Goal: Check status: Check status

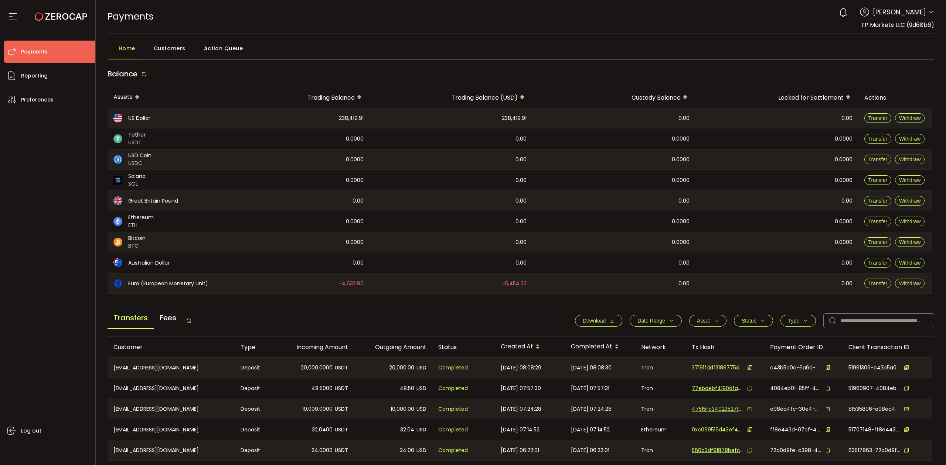
scroll to position [49, 0]
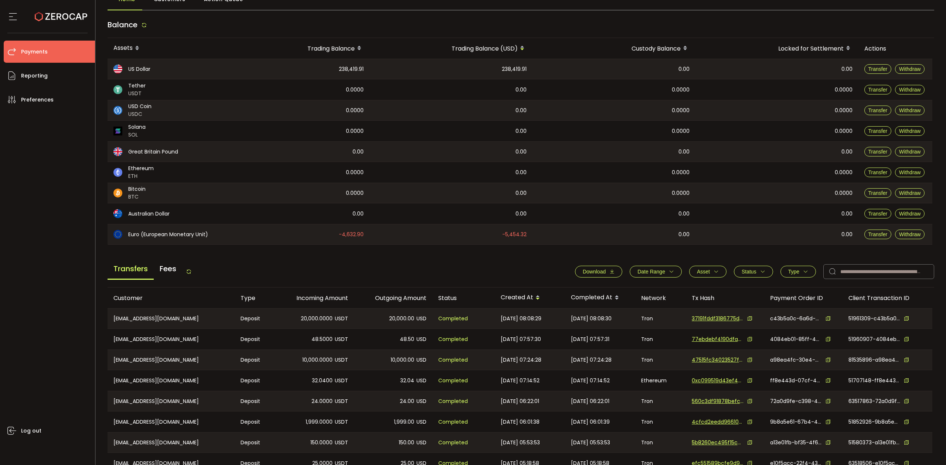
click at [742, 269] on span "Status" at bounding box center [748, 272] width 15 height 6
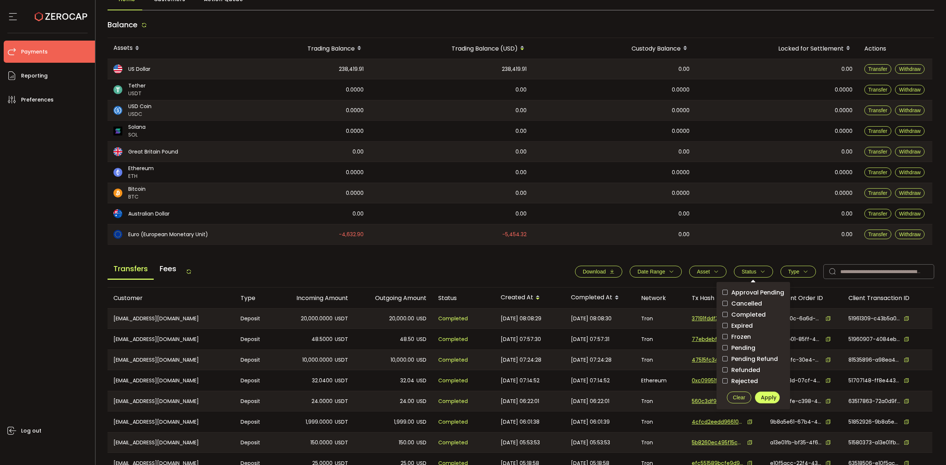
click at [790, 278] on div "Download Date Range - Asset BTC ETH EUR GBP USD USDC USDT Clear Apply Status Ap…" at bounding box center [750, 271] width 366 height 15
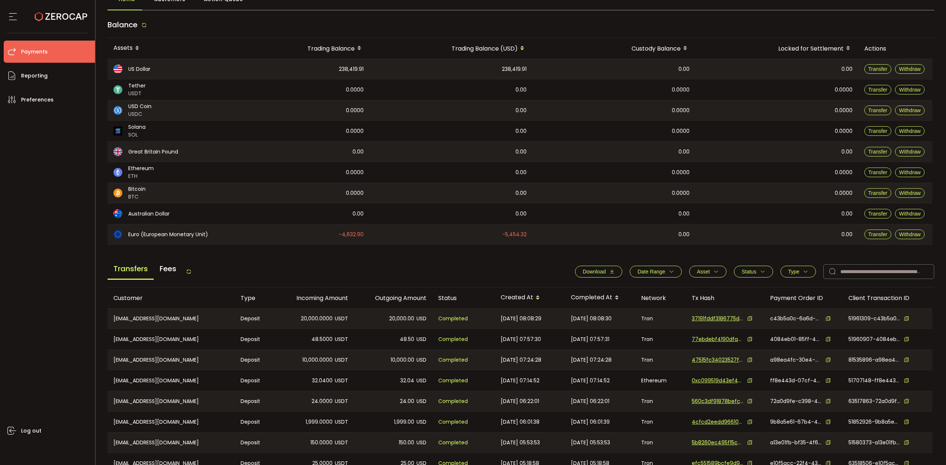
click at [793, 275] on span "Type" at bounding box center [793, 272] width 11 height 6
click at [783, 304] on span "Withdraw" at bounding box center [790, 303] width 33 height 7
click at [806, 342] on span "Apply" at bounding box center [814, 342] width 16 height 7
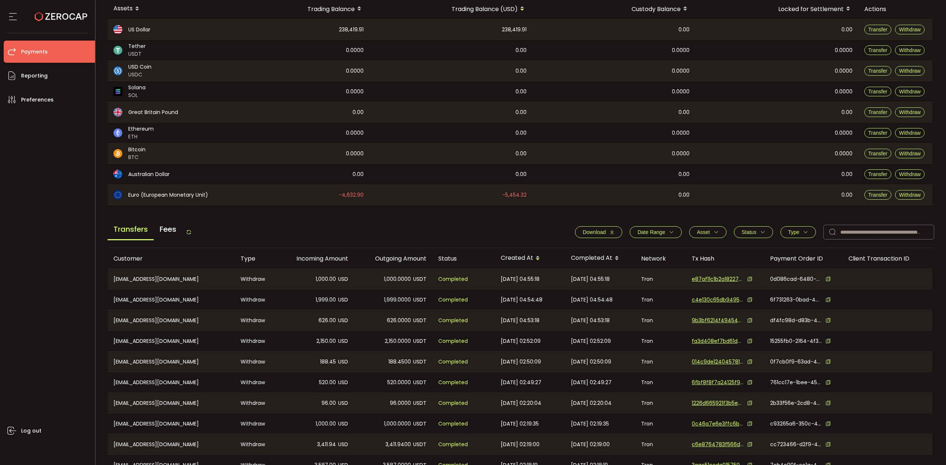
scroll to position [132, 0]
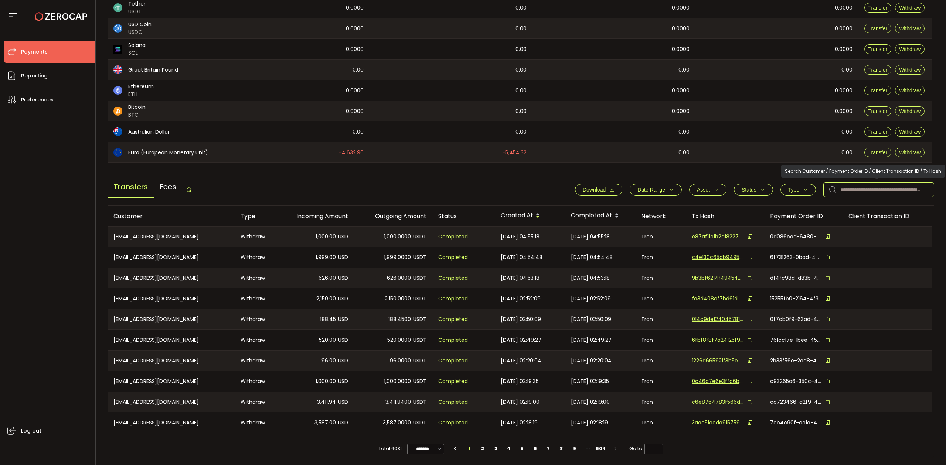
click at [847, 191] on input "text" at bounding box center [878, 189] width 111 height 15
paste input "**********"
type input "**********"
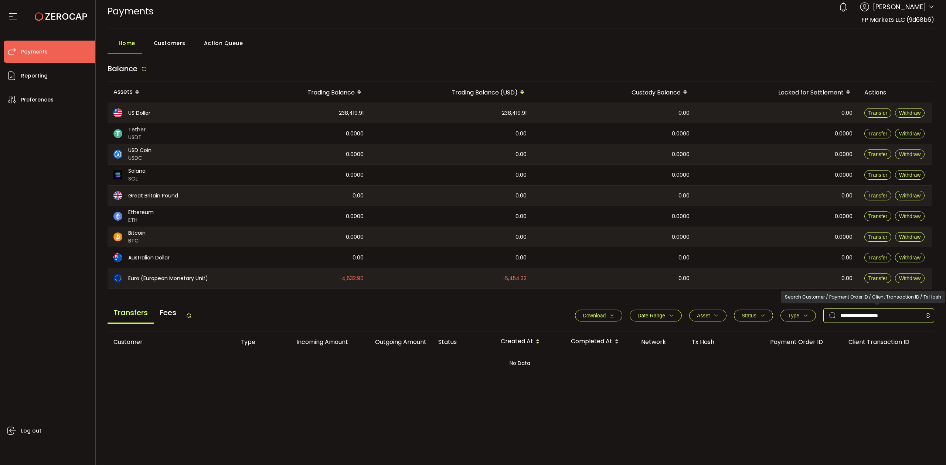
scroll to position [6, 0]
click at [927, 315] on icon at bounding box center [927, 315] width 9 height 15
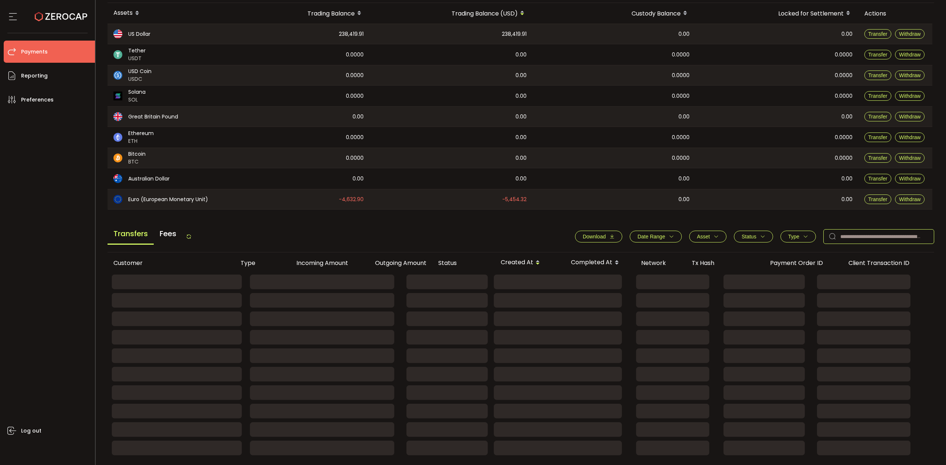
scroll to position [132, 0]
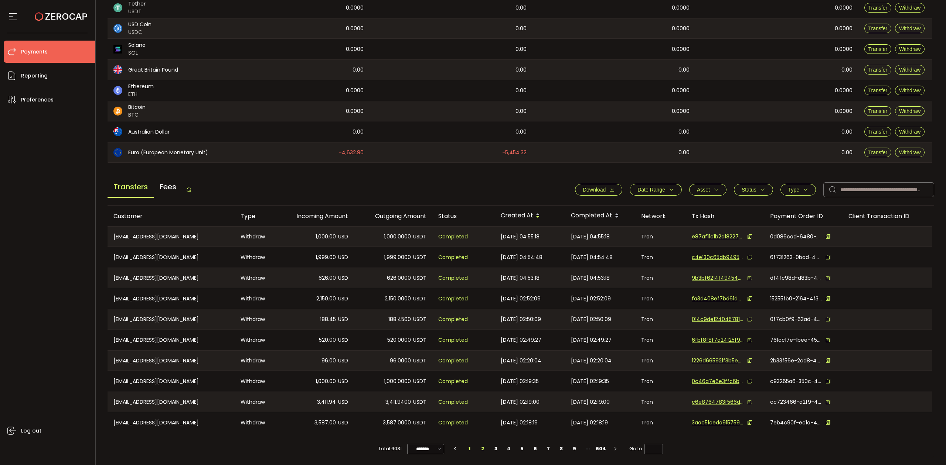
click at [481, 452] on li "2" at bounding box center [482, 449] width 13 height 10
click at [492, 451] on li "3" at bounding box center [495, 449] width 13 height 10
click at [509, 448] on li "4" at bounding box center [508, 449] width 13 height 10
click at [495, 451] on li "3" at bounding box center [495, 449] width 13 height 10
click at [795, 185] on button "Type" at bounding box center [797, 190] width 35 height 12
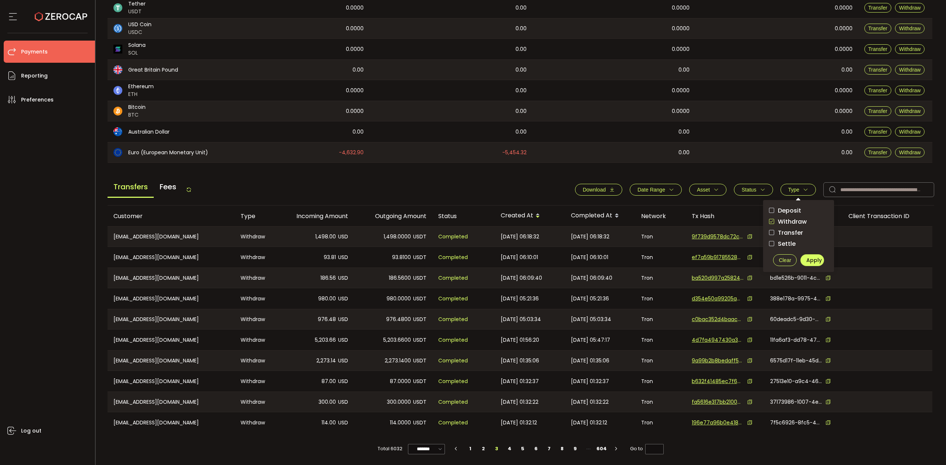
click at [754, 192] on button "Status" at bounding box center [753, 190] width 39 height 12
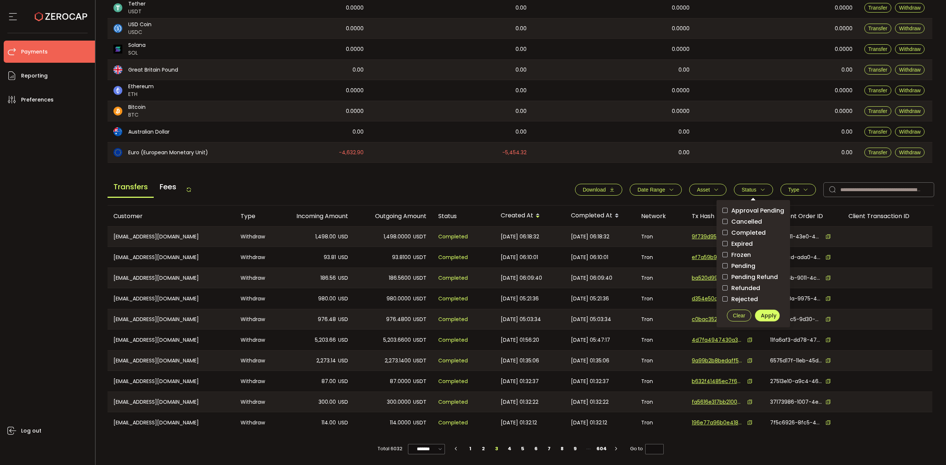
click at [739, 296] on span "Rejected" at bounding box center [742, 299] width 30 height 7
drag, startPoint x: 721, startPoint y: 210, endPoint x: 724, endPoint y: 220, distance: 10.3
click at [722, 210] on span "checkbox-group" at bounding box center [724, 210] width 5 height 5
click at [727, 222] on span "Cancelled" at bounding box center [744, 221] width 34 height 7
click at [723, 234] on span "checkbox-group" at bounding box center [724, 233] width 5 height 6
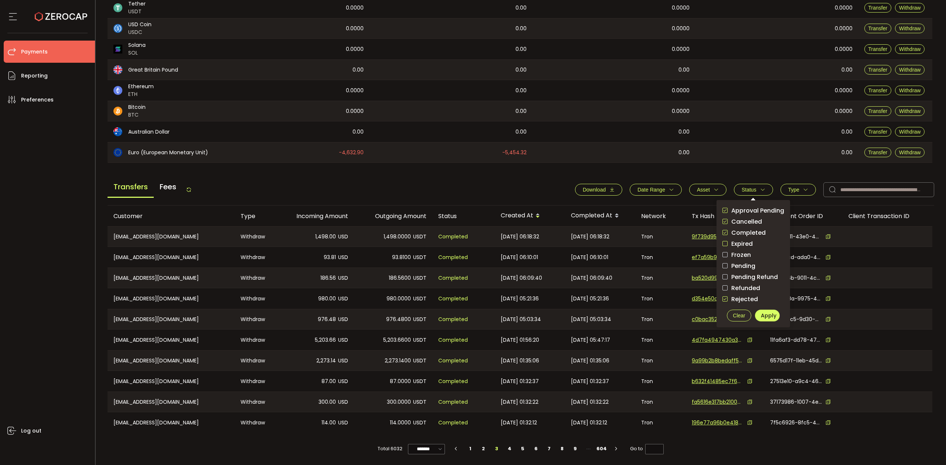
click at [723, 242] on span "checkbox-group" at bounding box center [724, 243] width 5 height 5
click at [722, 253] on span "checkbox-group" at bounding box center [724, 254] width 5 height 5
click at [722, 263] on span "checkbox-group" at bounding box center [724, 265] width 5 height 5
click at [722, 276] on span "checkbox-group" at bounding box center [724, 276] width 5 height 5
click at [722, 287] on span "checkbox-group" at bounding box center [724, 287] width 5 height 5
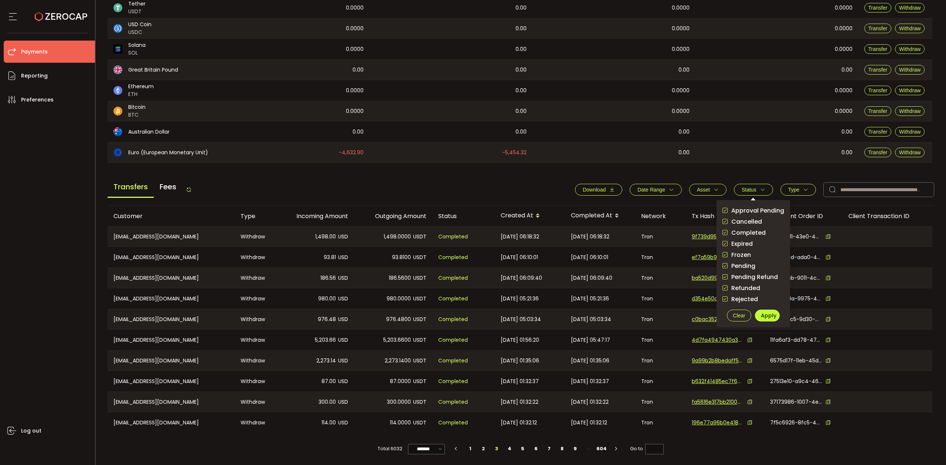
click at [767, 316] on button "Apply" at bounding box center [767, 316] width 25 height 12
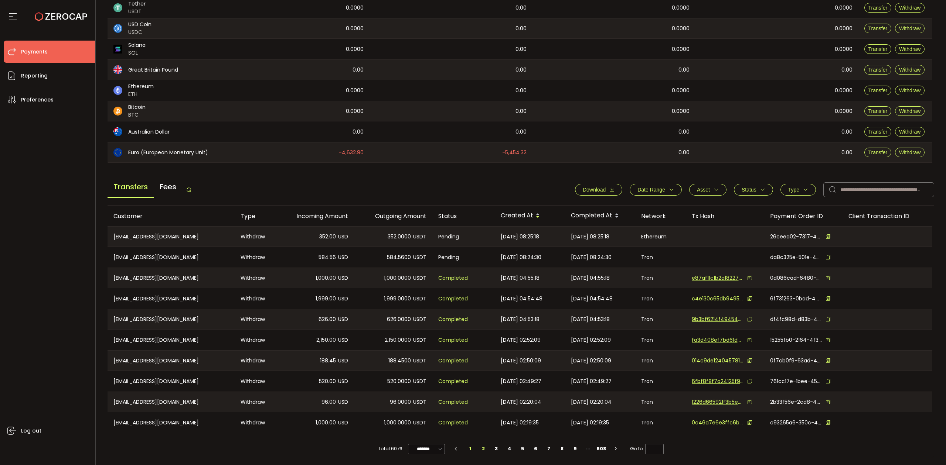
click at [481, 445] on li "2" at bounding box center [482, 449] width 13 height 10
click at [496, 451] on li "3" at bounding box center [496, 449] width 13 height 10
click at [482, 451] on li "2" at bounding box center [482, 449] width 13 height 10
click at [467, 452] on li "1" at bounding box center [470, 449] width 13 height 10
type input "*"
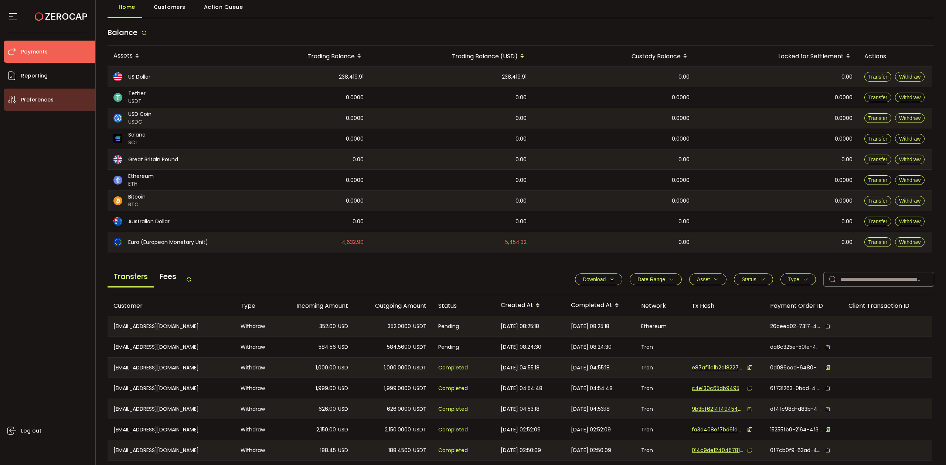
scroll to position [33, 0]
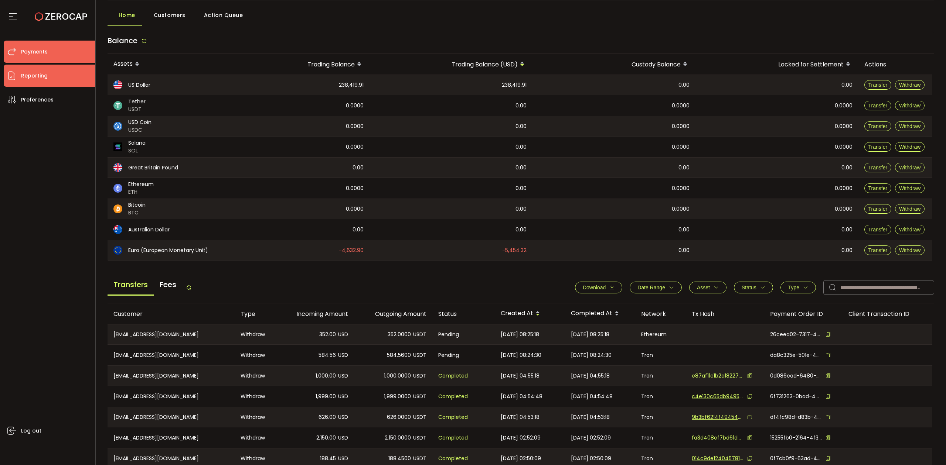
click at [51, 79] on li "Reporting" at bounding box center [49, 76] width 91 height 22
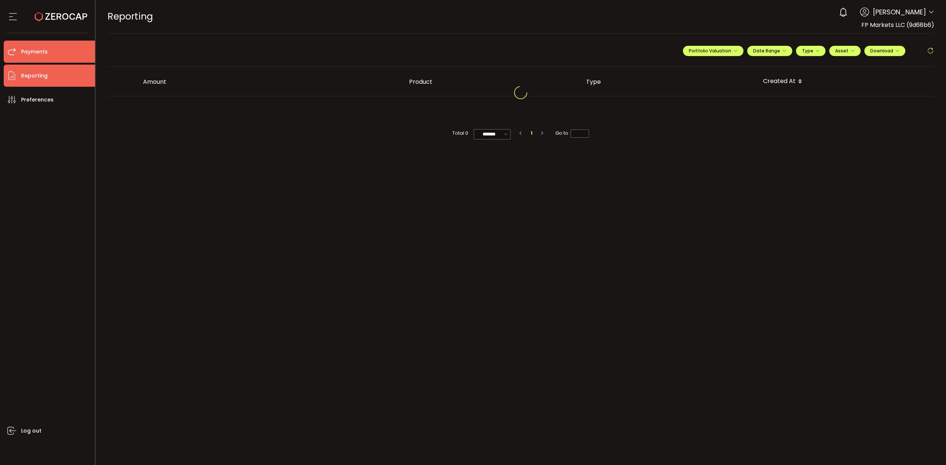
click at [45, 49] on span "Payments" at bounding box center [34, 52] width 27 height 11
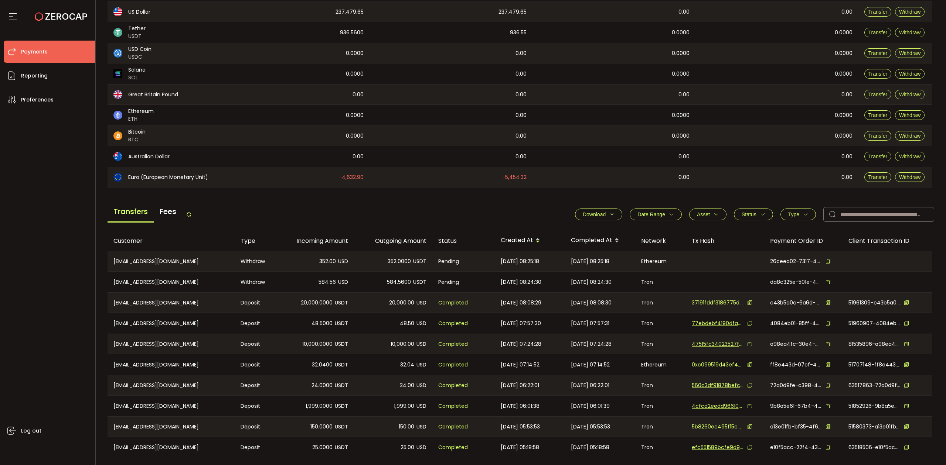
scroll to position [132, 0]
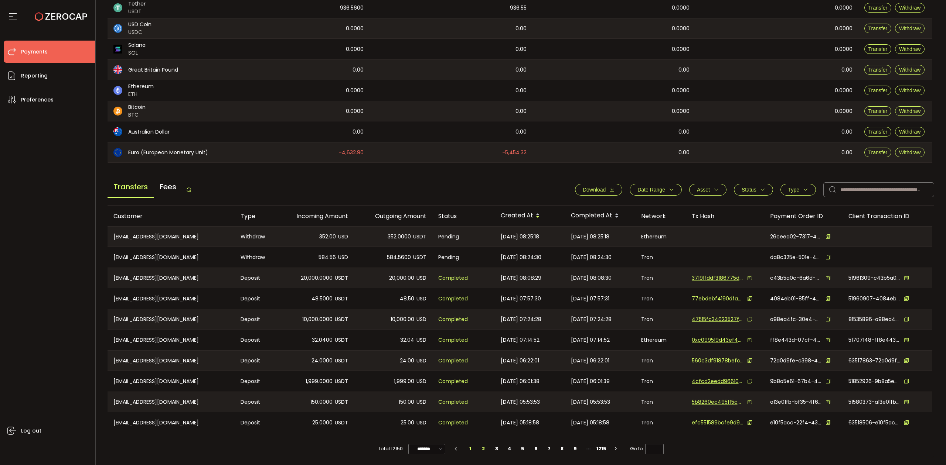
click at [479, 451] on li "2" at bounding box center [483, 449] width 13 height 10
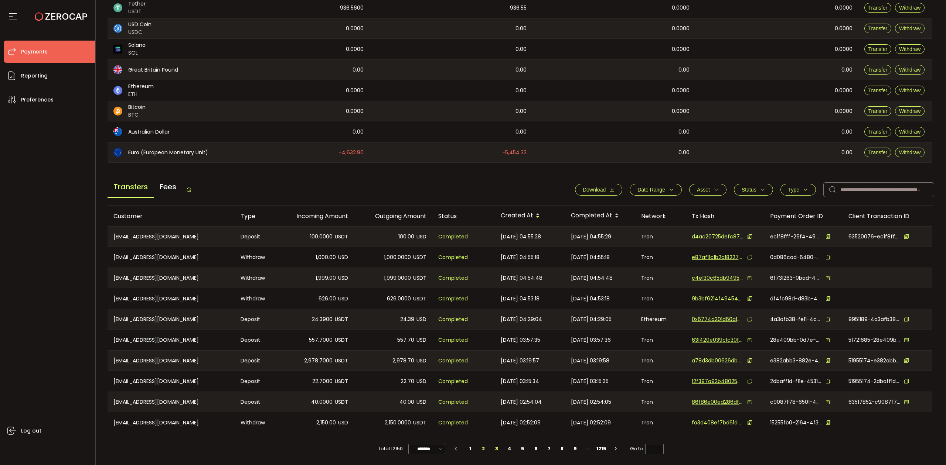
click at [493, 451] on li "3" at bounding box center [496, 449] width 13 height 10
click at [510, 451] on li "4" at bounding box center [509, 449] width 13 height 10
click at [521, 452] on li "5" at bounding box center [522, 449] width 13 height 10
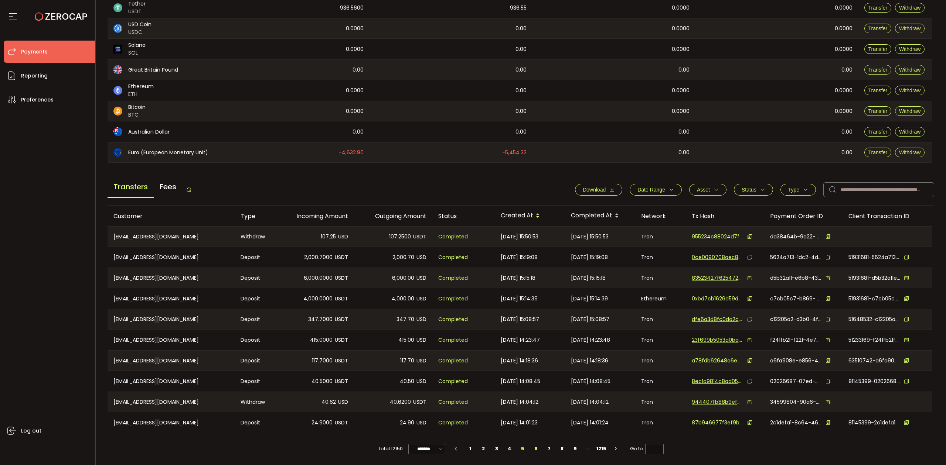
click at [536, 449] on li "6" at bounding box center [535, 449] width 13 height 10
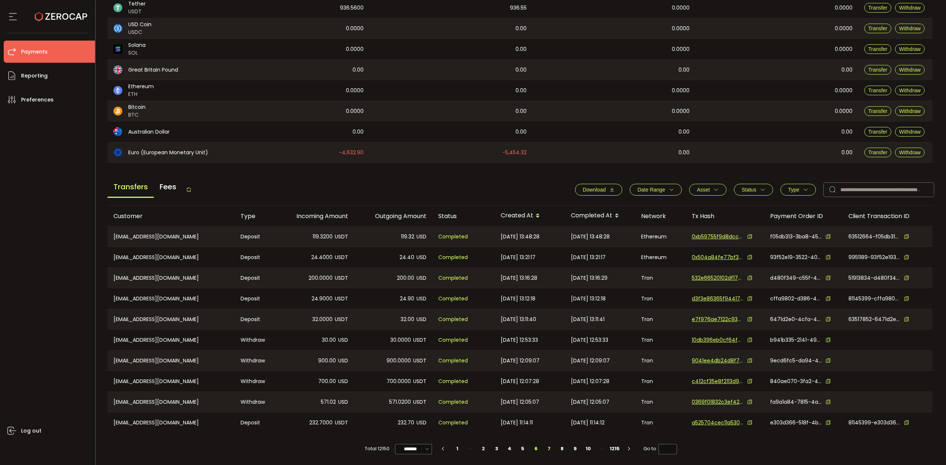
click at [549, 449] on li "7" at bounding box center [548, 449] width 13 height 10
click at [547, 451] on li "8" at bounding box center [548, 449] width 13 height 10
click at [755, 192] on button "Status" at bounding box center [753, 190] width 39 height 12
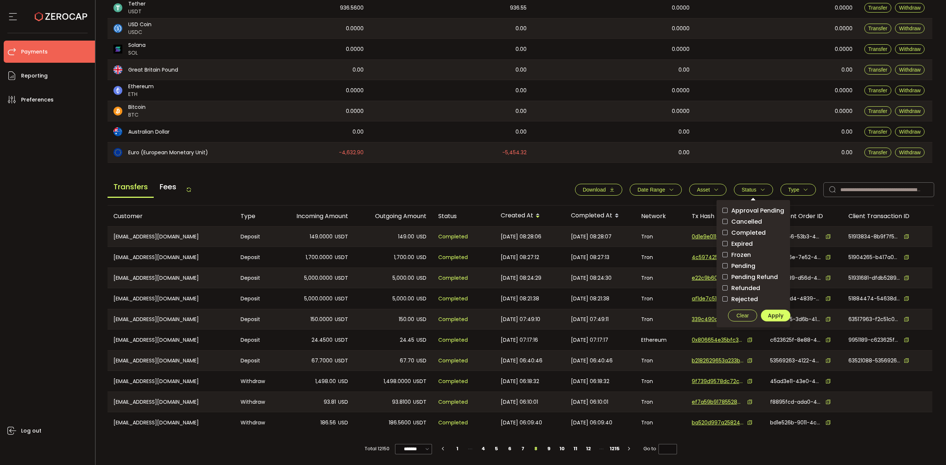
click at [808, 192] on button "Type" at bounding box center [797, 190] width 35 height 12
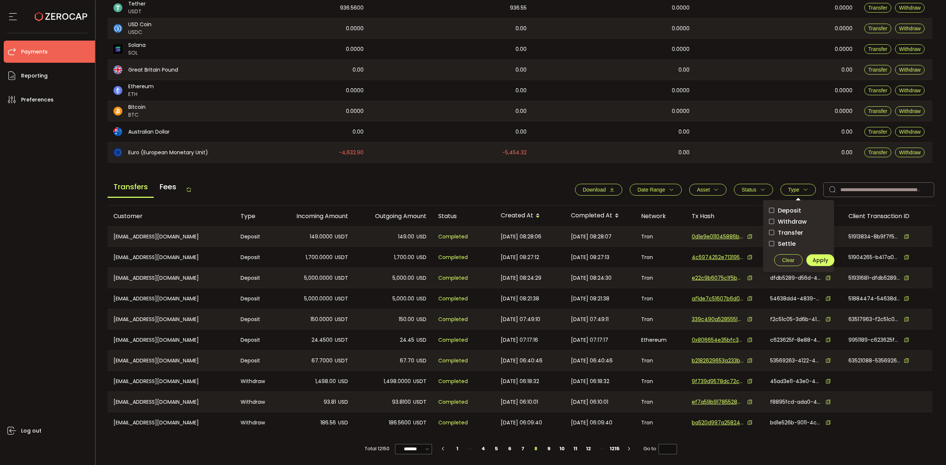
click at [790, 220] on span "Withdraw" at bounding box center [790, 221] width 33 height 7
click at [813, 257] on span "Apply" at bounding box center [820, 260] width 16 height 7
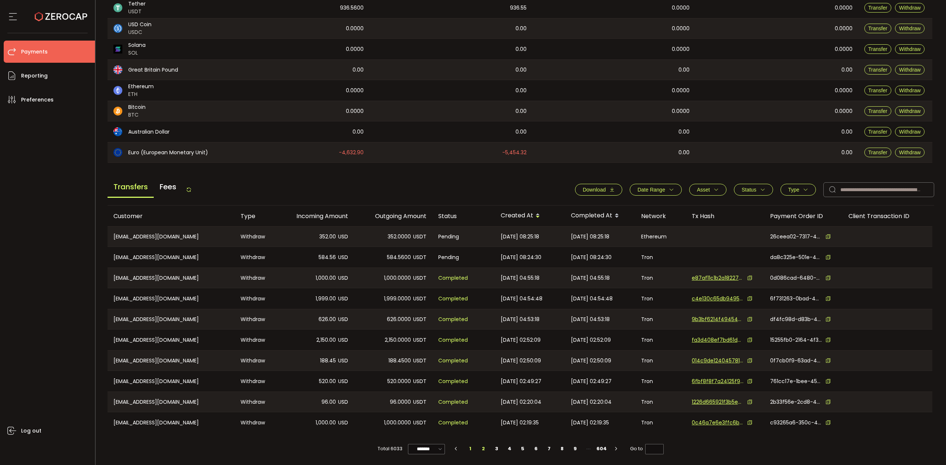
click at [479, 453] on li "2" at bounding box center [482, 449] width 13 height 10
click at [495, 451] on li "3" at bounding box center [496, 449] width 13 height 10
click at [510, 452] on li "4" at bounding box center [509, 449] width 13 height 10
click at [520, 449] on li "5" at bounding box center [522, 449] width 13 height 10
type input "*"
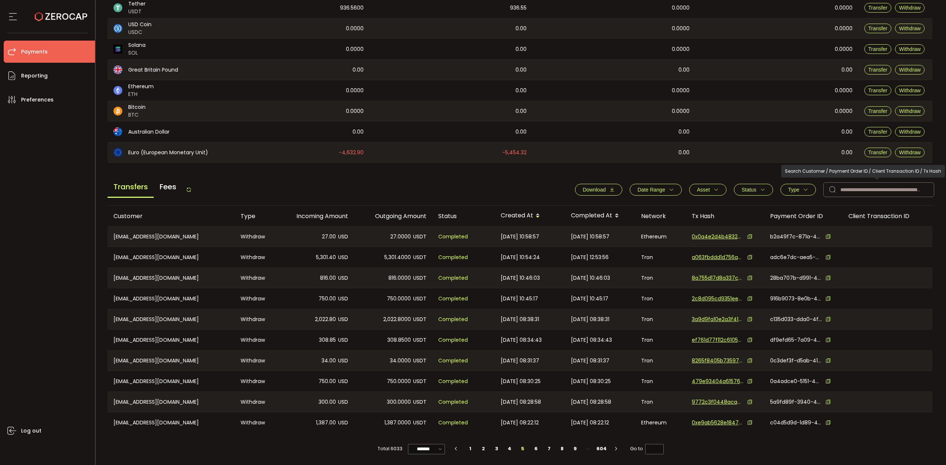
click at [803, 190] on icon "button" at bounding box center [805, 189] width 5 height 5
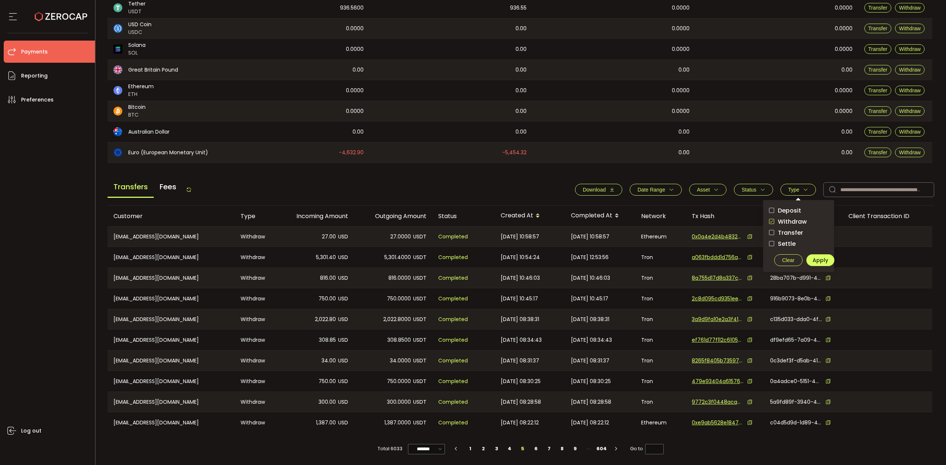
click at [715, 192] on button "Asset" at bounding box center [707, 190] width 37 height 12
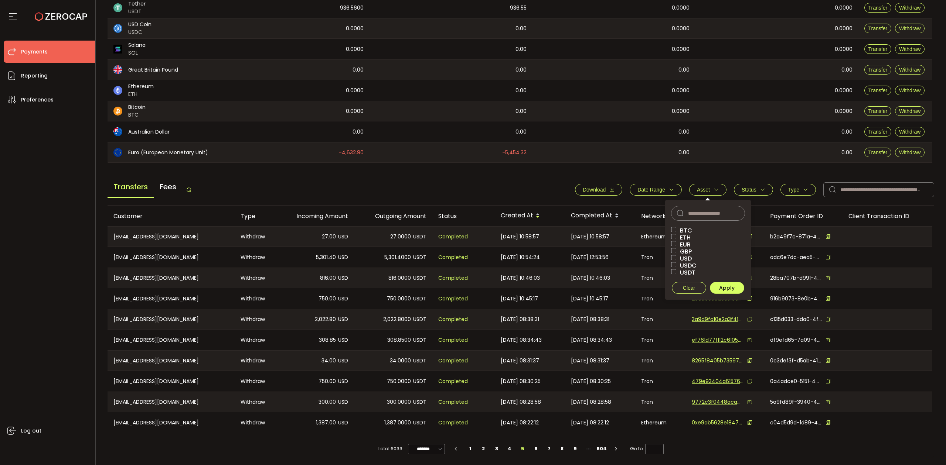
scroll to position [83, 0]
